Goal: Navigation & Orientation: Find specific page/section

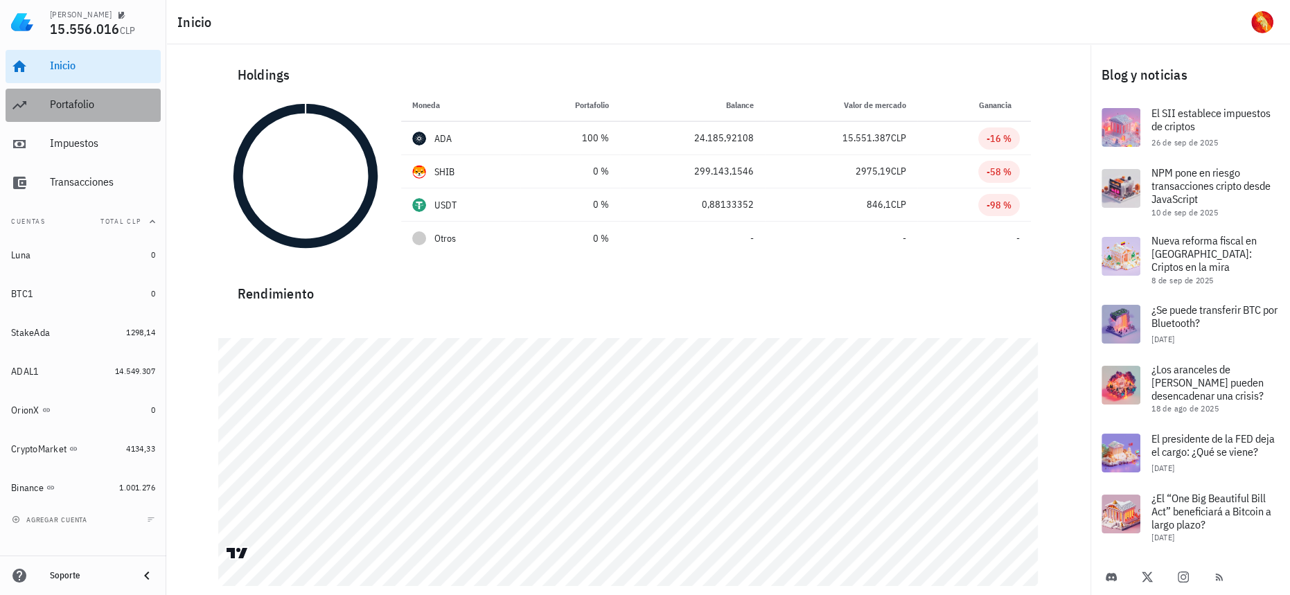
click at [51, 89] on div "Portafolio" at bounding box center [102, 104] width 105 height 31
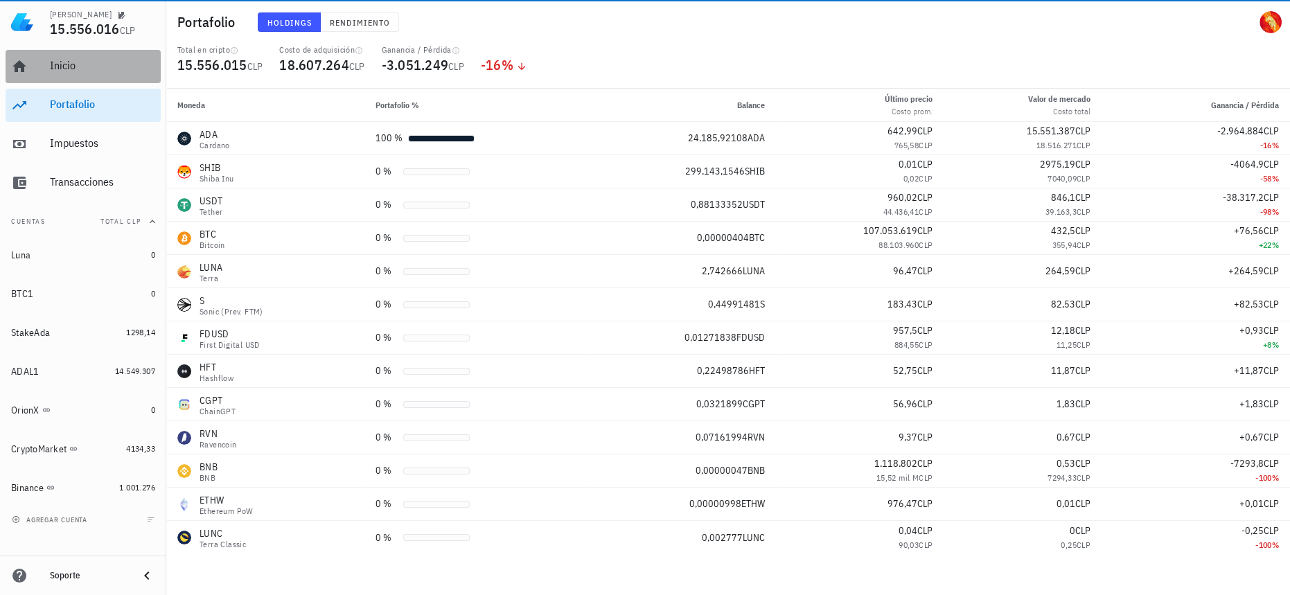
click at [82, 73] on div "Inicio" at bounding box center [102, 66] width 105 height 31
